Goal: Find specific page/section: Find specific page/section

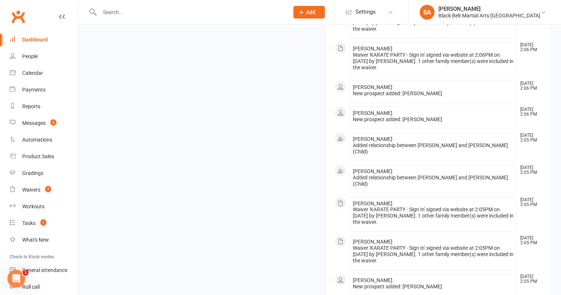
scroll to position [540, 0]
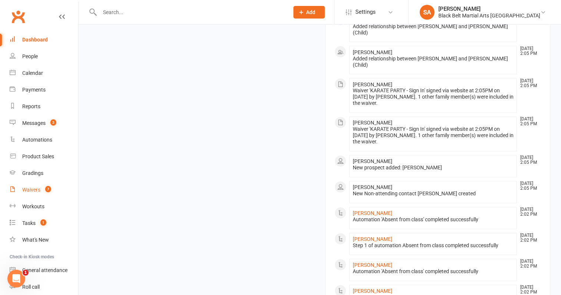
click at [29, 185] on link "Waivers 7" at bounding box center [44, 189] width 69 height 17
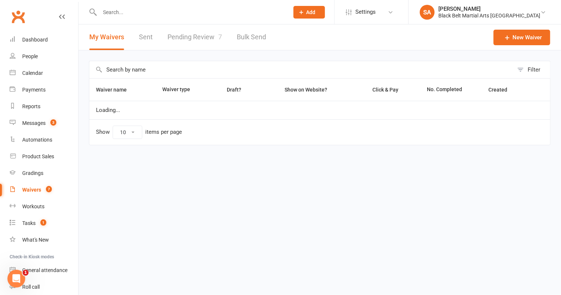
select select "100"
click at [200, 40] on link "Pending Review 7" at bounding box center [194, 37] width 54 height 26
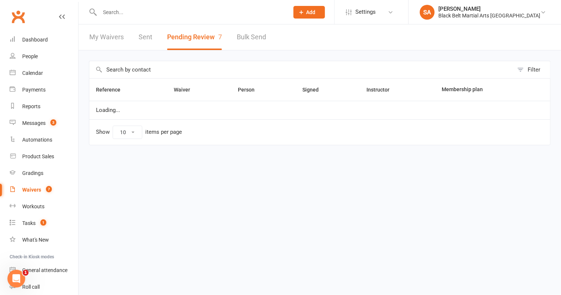
select select "50"
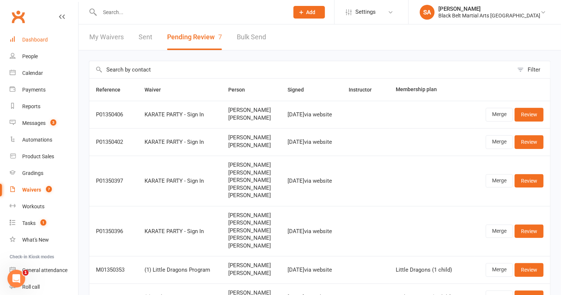
click at [35, 40] on div "Dashboard" at bounding box center [35, 40] width 26 height 6
